Goal: Information Seeking & Learning: Learn about a topic

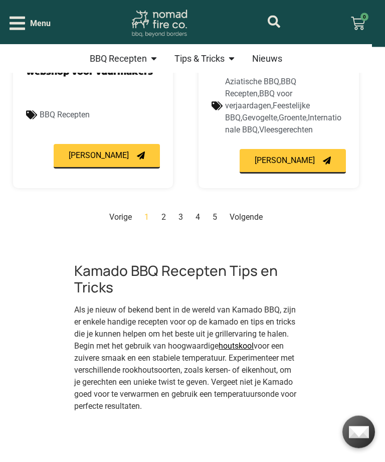
scroll to position [1568, 0]
click at [247, 212] on link "Volgende" at bounding box center [246, 217] width 33 height 10
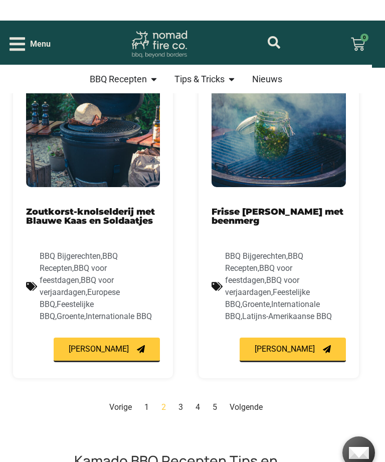
scroll to position [1425, 0]
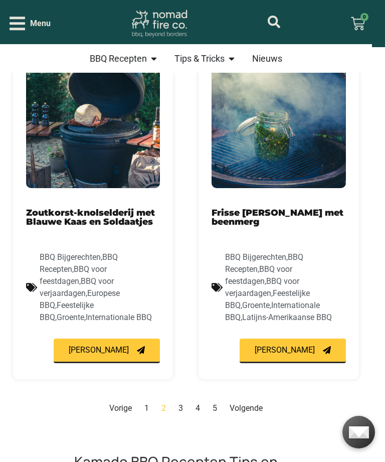
click at [252, 403] on link "Volgende" at bounding box center [246, 408] width 33 height 10
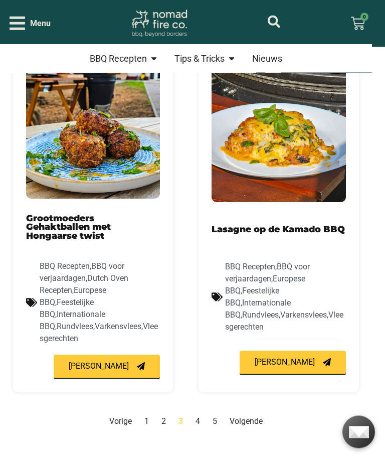
scroll to position [1413, 0]
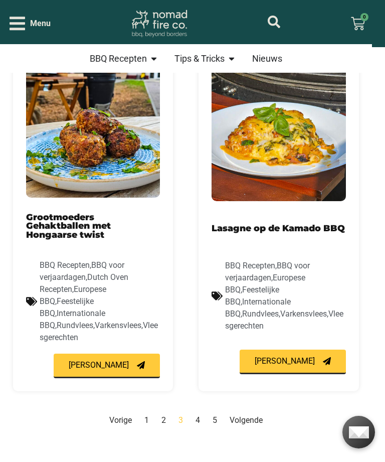
click at [247, 415] on link "Volgende" at bounding box center [246, 420] width 33 height 10
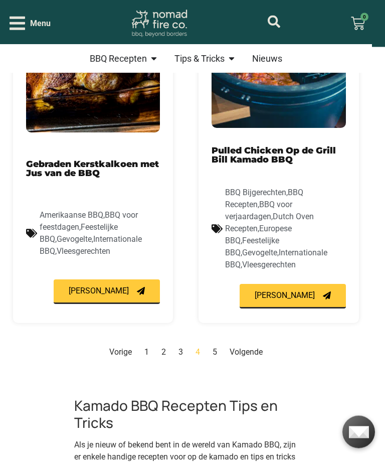
scroll to position [1497, 0]
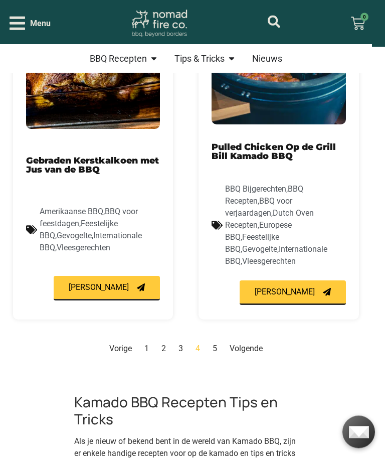
click at [243, 343] on link "Volgende" at bounding box center [246, 348] width 33 height 10
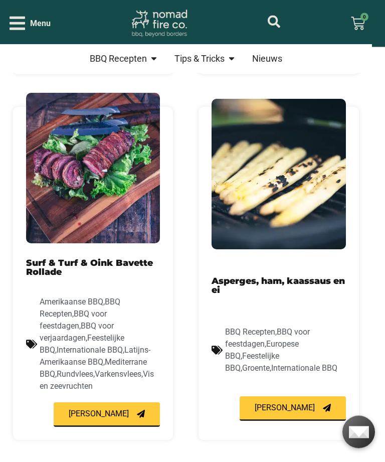
scroll to position [419, 0]
